Goal: Transaction & Acquisition: Download file/media

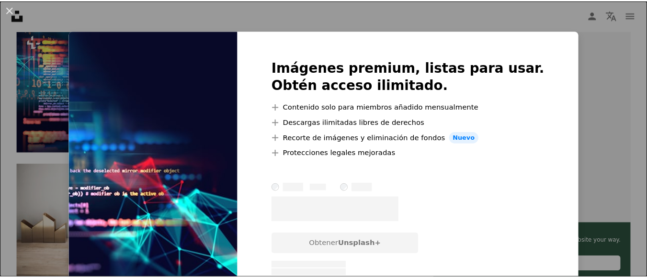
scroll to position [0, 182]
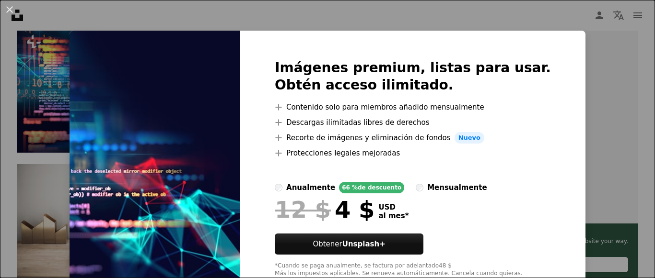
click at [44, 88] on div "An X shape Imágenes premium, listas para usar. Obtén acceso ilimitado. A plus s…" at bounding box center [327, 139] width 655 height 278
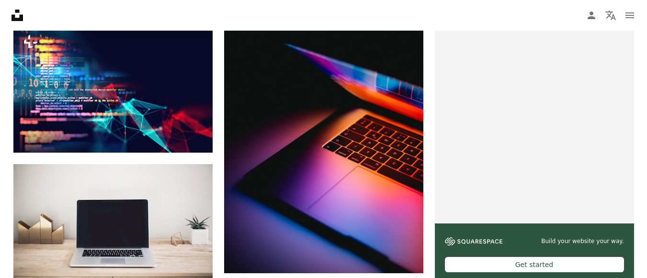
scroll to position [335, 0]
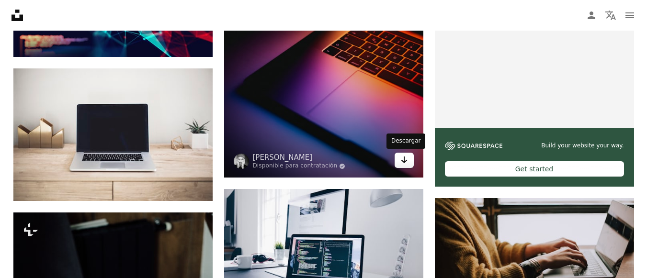
click at [403, 164] on icon "Arrow pointing down" at bounding box center [405, 160] width 8 height 12
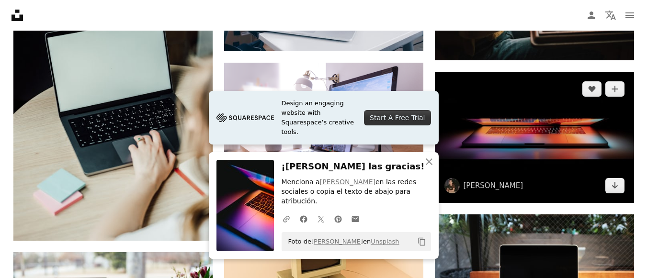
scroll to position [623, 0]
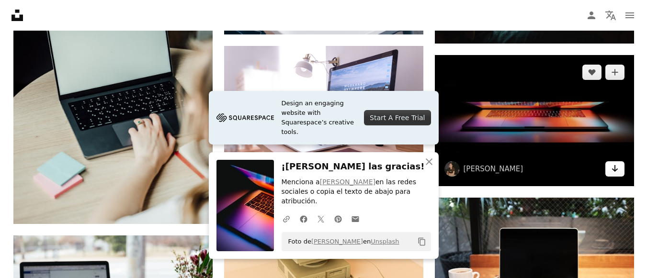
click at [619, 173] on icon "Arrow pointing down" at bounding box center [615, 169] width 8 height 12
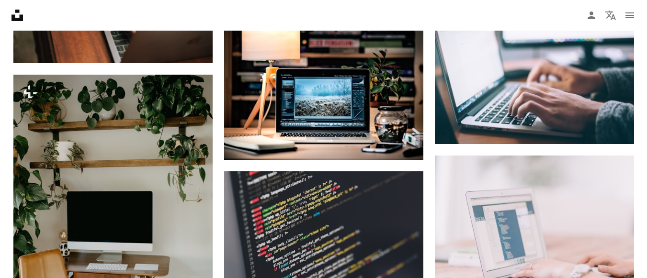
scroll to position [1150, 0]
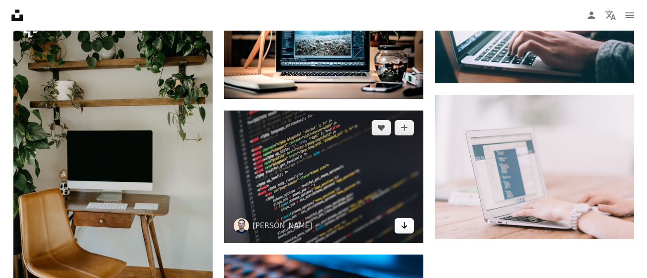
click at [402, 230] on icon "Arrow pointing down" at bounding box center [405, 226] width 8 height 12
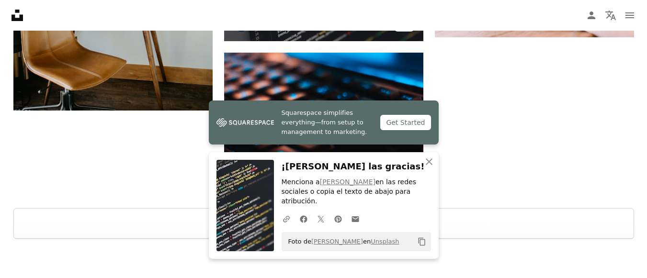
scroll to position [1390, 0]
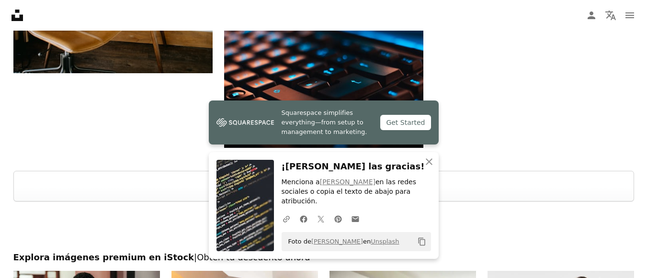
click at [500, 226] on div at bounding box center [323, 227] width 647 height 50
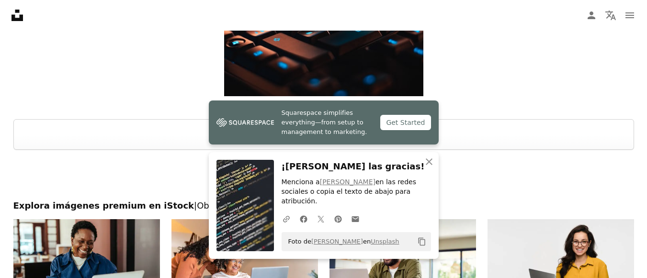
scroll to position [1485, 0]
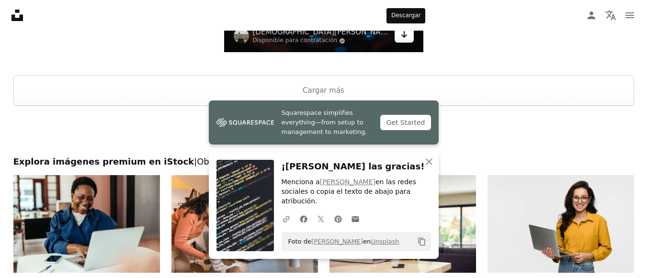
click at [407, 37] on icon "Arrow pointing down" at bounding box center [405, 35] width 8 height 12
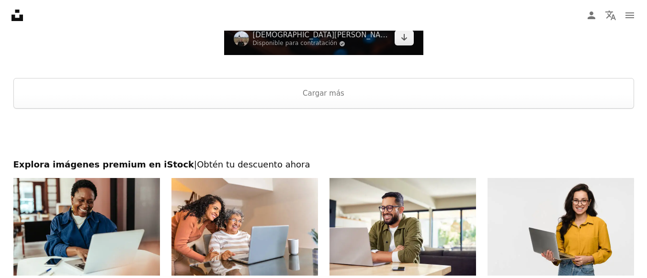
scroll to position [1412, 0]
